Goal: Navigation & Orientation: Find specific page/section

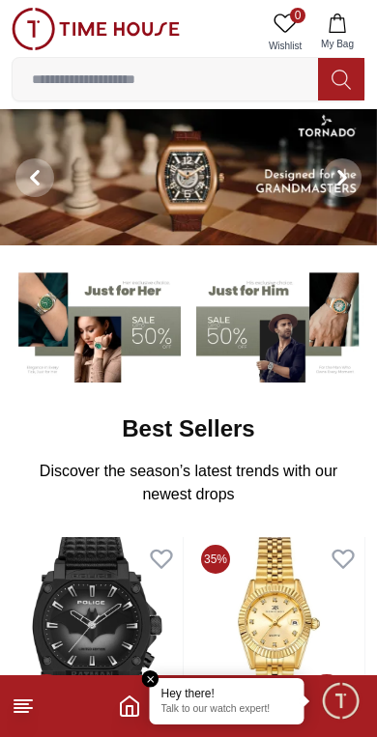
click at [121, 700] on icon "Home" at bounding box center [129, 706] width 23 height 23
click at [151, 673] on em "Close tooltip" at bounding box center [150, 678] width 17 height 17
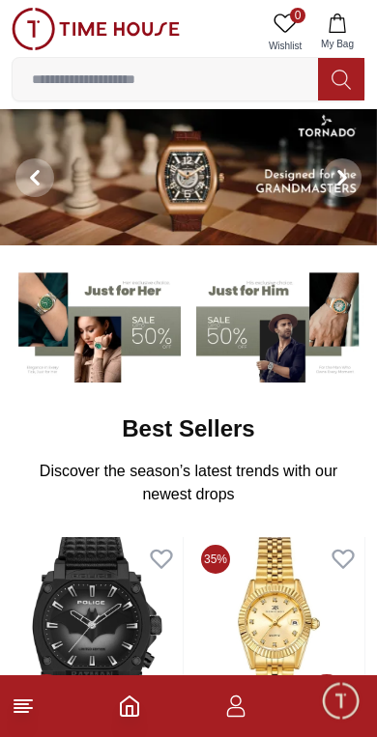
click at [128, 696] on icon "Home" at bounding box center [129, 706] width 23 height 23
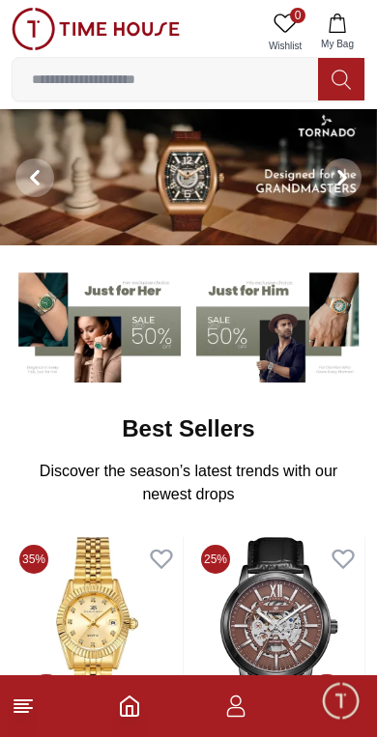
click at [118, 712] on icon "Home" at bounding box center [129, 706] width 23 height 23
click at [133, 697] on icon "Home" at bounding box center [129, 706] width 23 height 23
click at [245, 695] on icon "button" at bounding box center [235, 706] width 23 height 23
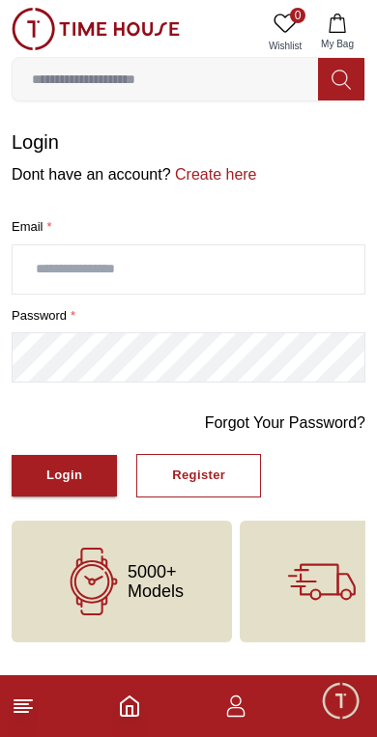
click at [343, 691] on span "Minimize live chat window" at bounding box center [340, 700] width 56 height 56
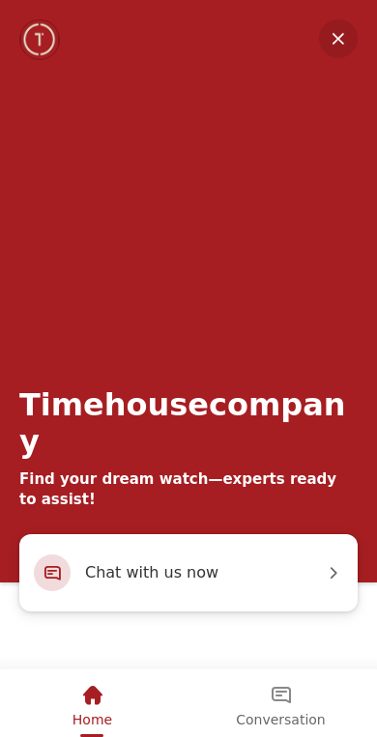
click at [96, 692] on em "Home" at bounding box center [92, 695] width 23 height 23
click at [99, 693] on em "Home" at bounding box center [92, 695] width 23 height 23
click at [314, 29] on div "Timehousecompany Find your dream watch—experts ready to assist!" at bounding box center [188, 267] width 377 height 534
click at [338, 40] on em "Minimize" at bounding box center [338, 38] width 39 height 39
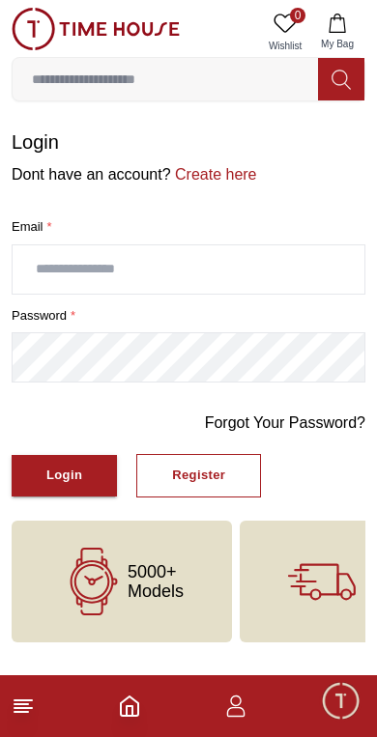
click at [28, 683] on footer at bounding box center [188, 706] width 377 height 62
click at [34, 696] on icon at bounding box center [23, 706] width 23 height 23
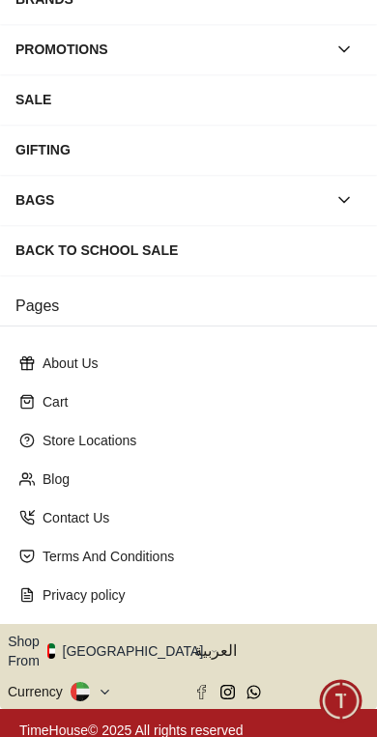
scroll to position [299, 0]
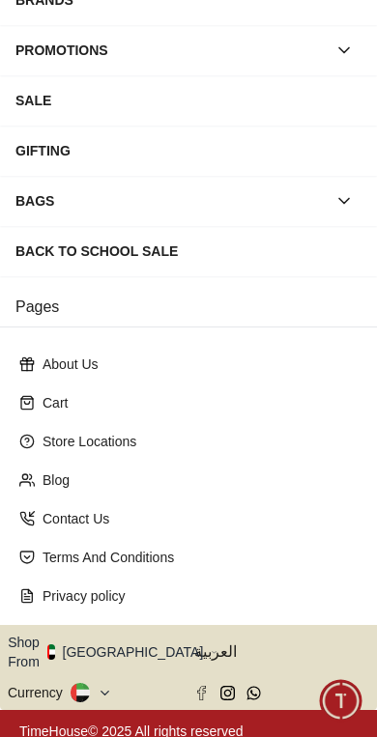
click at [137, 644] on button "Shop From [GEOGRAPHIC_DATA]" at bounding box center [113, 652] width 210 height 39
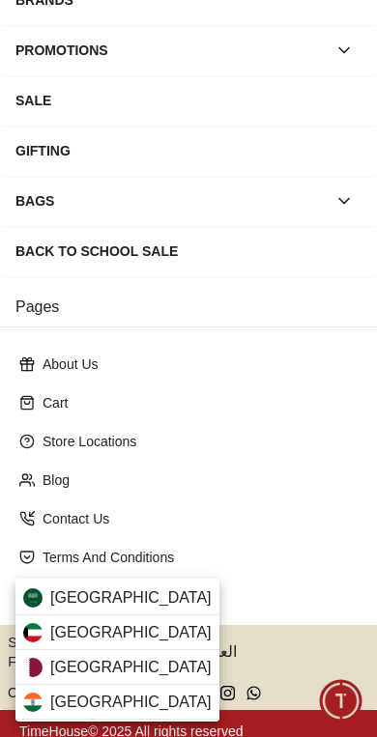
click at [127, 629] on div "[GEOGRAPHIC_DATA]" at bounding box center [117, 632] width 204 height 35
